Goal: Find specific page/section: Find specific page/section

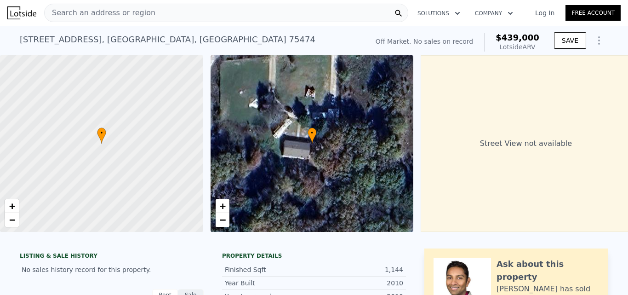
click at [237, 9] on div "Search an address or region" at bounding box center [226, 13] width 364 height 18
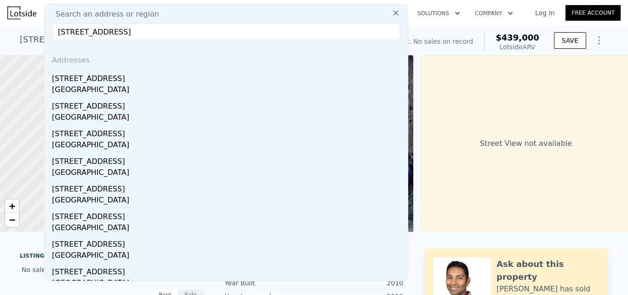
type input "[STREET_ADDRESS]"
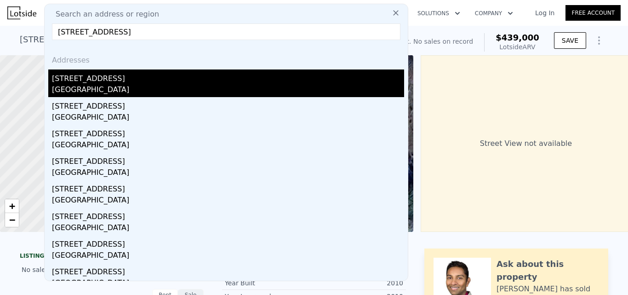
click at [90, 86] on div "[GEOGRAPHIC_DATA]" at bounding box center [228, 90] width 352 height 13
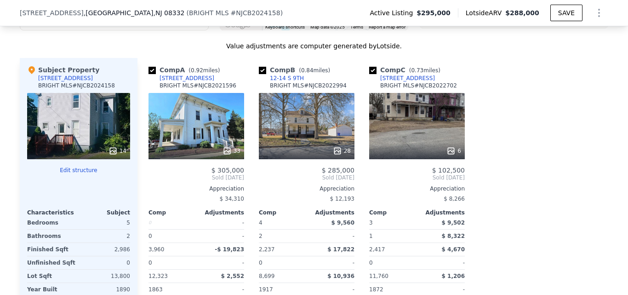
scroll to position [998, 0]
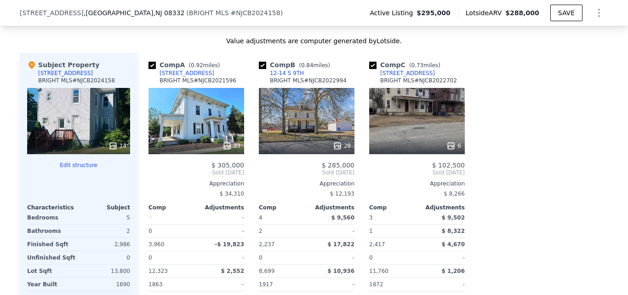
click at [415, 125] on div "6" at bounding box center [417, 121] width 96 height 66
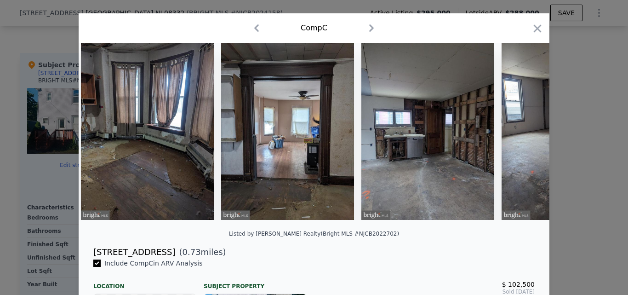
scroll to position [8, 0]
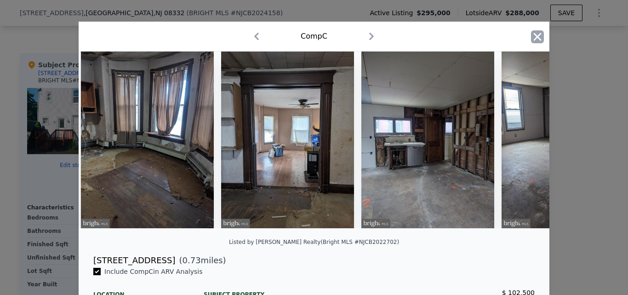
click at [536, 34] on icon "button" at bounding box center [538, 37] width 8 height 8
